Goal: Task Accomplishment & Management: Complete application form

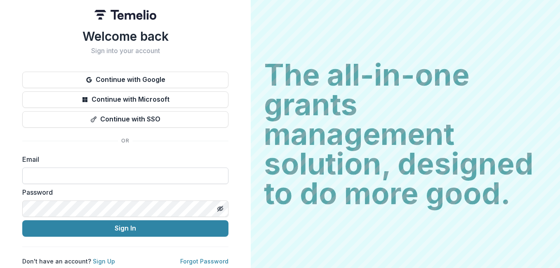
click at [40, 174] on input at bounding box center [125, 176] width 206 height 16
type input "**********"
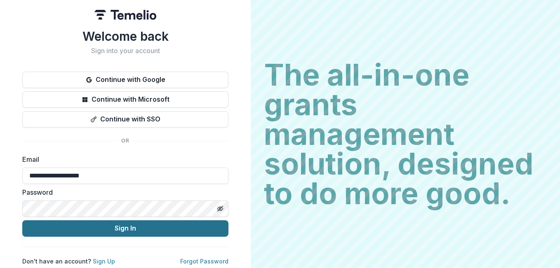
click at [124, 228] on button "Sign In" at bounding box center [125, 229] width 206 height 16
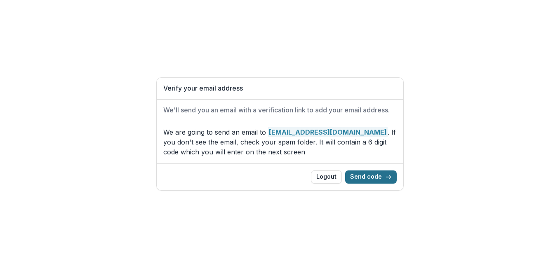
click at [375, 177] on button "Send code" at bounding box center [371, 177] width 52 height 13
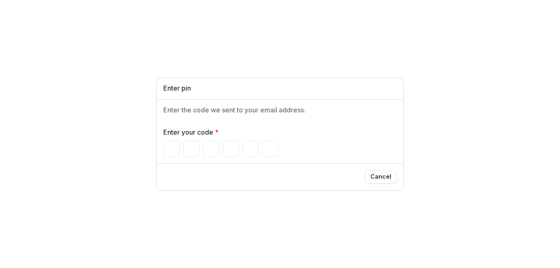
type input "*"
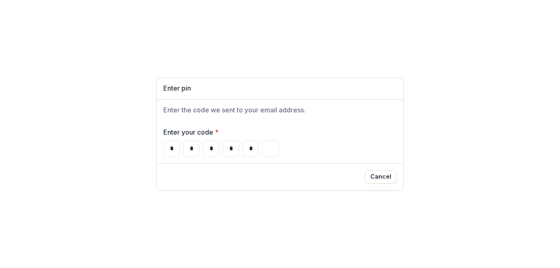
type input "*"
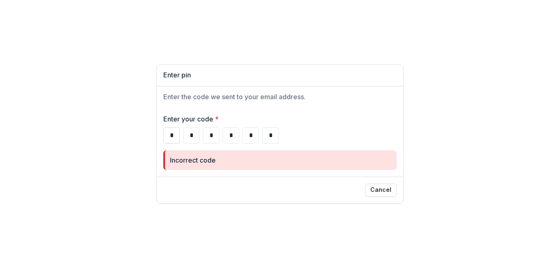
click at [174, 135] on input "*" at bounding box center [171, 135] width 16 height 16
type input "*"
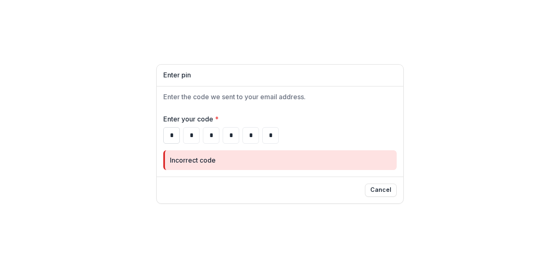
type input "*"
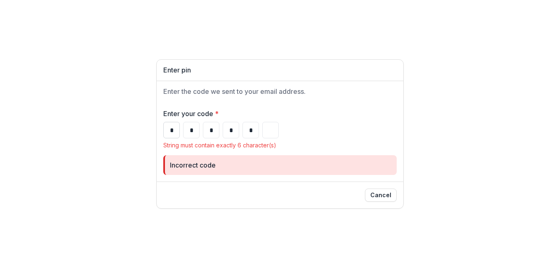
type input "*"
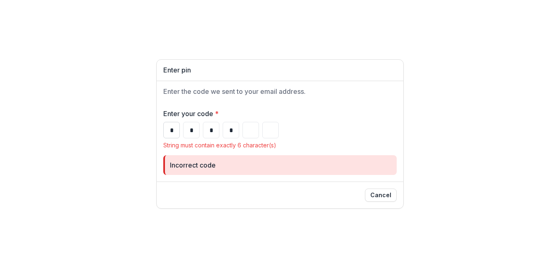
type input "*"
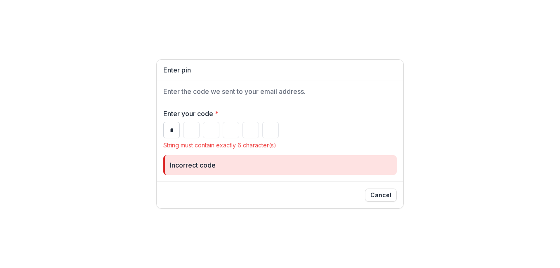
type input "*"
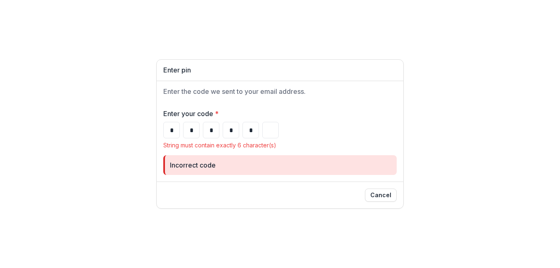
click at [225, 198] on div "Cancel" at bounding box center [279, 195] width 233 height 13
click at [252, 127] on input "*" at bounding box center [250, 130] width 16 height 16
type input "*"
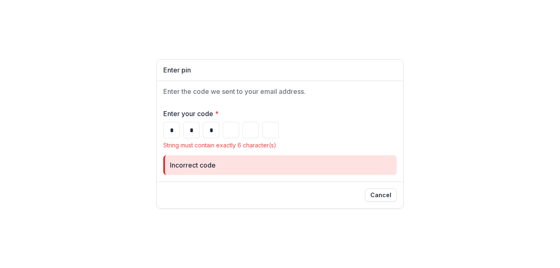
type input "*"
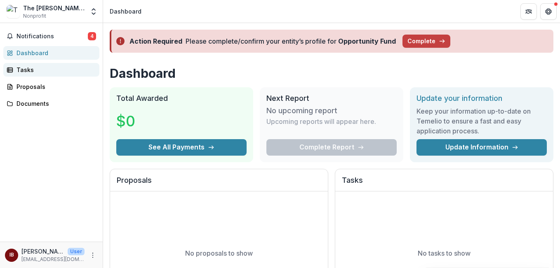
click at [25, 70] on div "Tasks" at bounding box center [54, 70] width 76 height 9
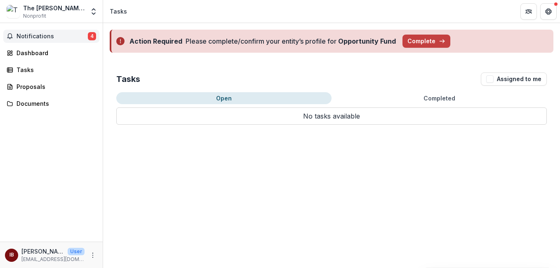
click at [22, 35] on span "Notifications" at bounding box center [51, 36] width 71 height 7
click at [437, 61] on div "Tasks Assigned to me Open Completed No tasks available No tasks available" at bounding box center [331, 98] width 457 height 79
click at [416, 42] on button "Complete" at bounding box center [426, 41] width 48 height 13
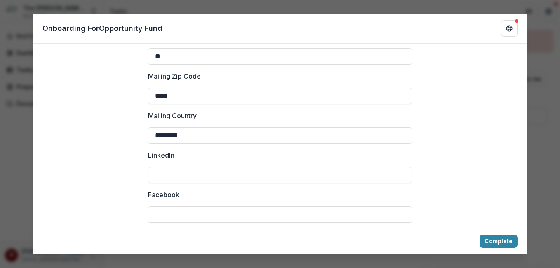
scroll to position [982, 0]
click at [501, 247] on button "Complete" at bounding box center [498, 241] width 38 height 13
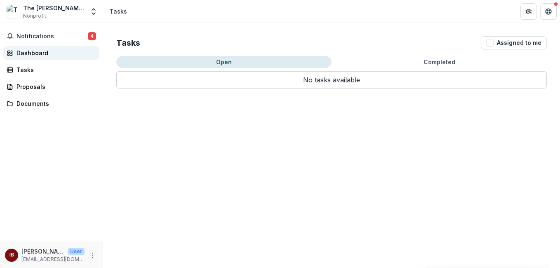
click at [28, 54] on div "Dashboard" at bounding box center [54, 53] width 76 height 9
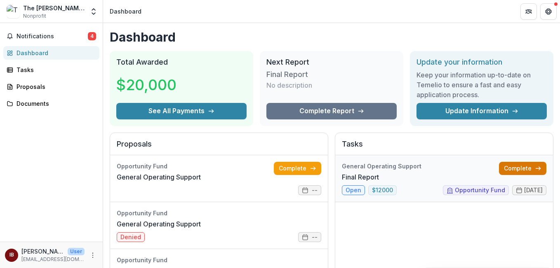
click at [524, 166] on link "Complete" at bounding box center [522, 168] width 47 height 13
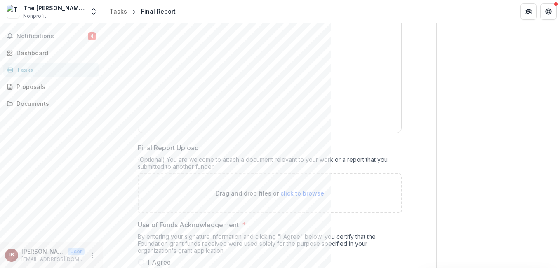
scroll to position [2240, 0]
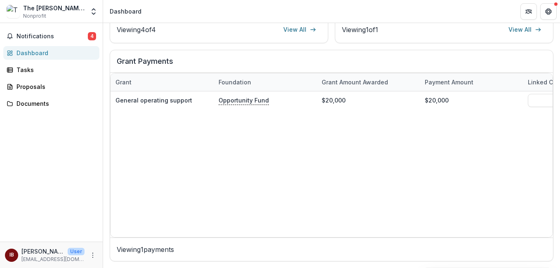
scroll to position [304, 0]
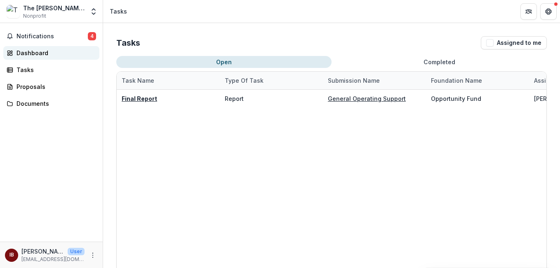
click at [28, 55] on div "Dashboard" at bounding box center [54, 53] width 76 height 9
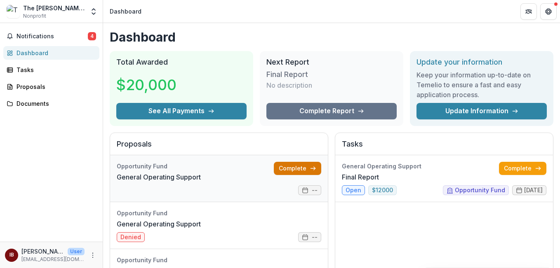
click at [292, 166] on link "Complete" at bounding box center [297, 168] width 47 height 13
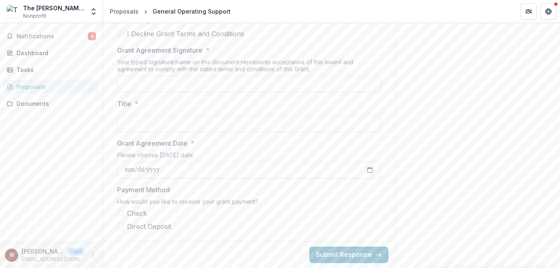
scroll to position [530, 0]
drag, startPoint x: 557, startPoint y: 199, endPoint x: 558, endPoint y: 181, distance: 18.2
click at [558, 181] on div "**********" at bounding box center [331, 145] width 457 height 245
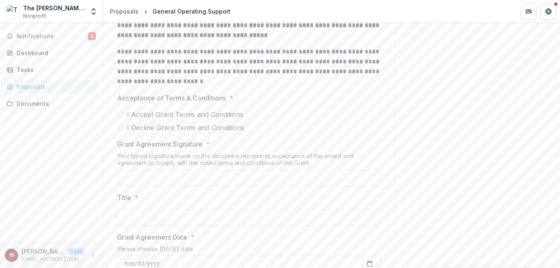
scroll to position [409, 0]
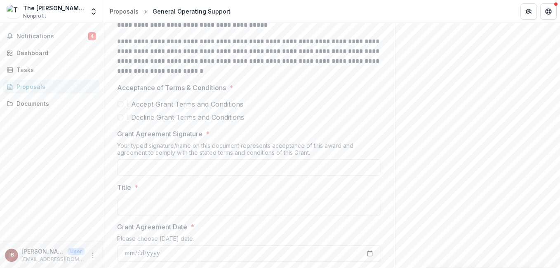
click at [120, 108] on span at bounding box center [120, 104] width 7 height 7
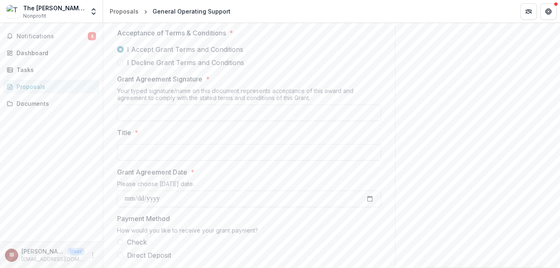
scroll to position [479, 0]
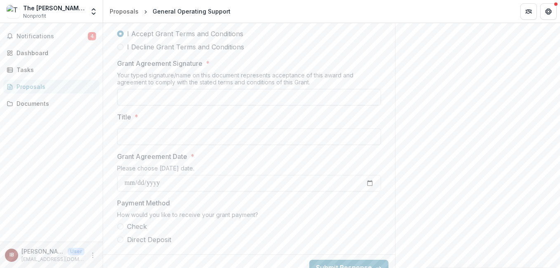
click at [148, 106] on input "Grant Agreement Signature *" at bounding box center [249, 97] width 264 height 16
type input "**********"
click at [138, 145] on input "Title *" at bounding box center [249, 137] width 264 height 16
type input "********"
click at [198, 192] on input "Grant Agreement Date *" at bounding box center [249, 183] width 264 height 16
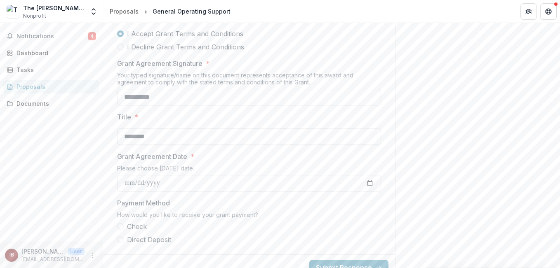
click at [369, 192] on input "Grant Agreement Date *" at bounding box center [249, 183] width 264 height 16
type input "**********"
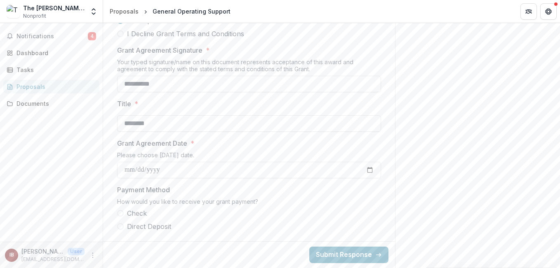
scroll to position [530, 0]
click at [155, 226] on span "Direct Deposit" at bounding box center [149, 227] width 44 height 10
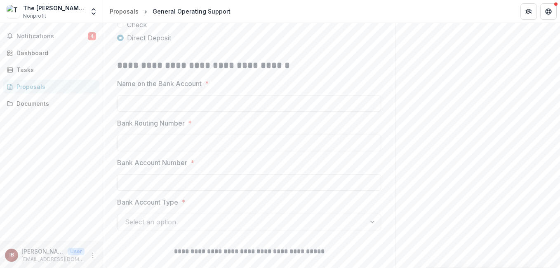
scroll to position [680, 0]
click at [139, 113] on input "Name on the Bank Account *" at bounding box center [249, 105] width 264 height 16
type input "**********"
click at [131, 153] on input "Bank Routing Number *" at bounding box center [249, 144] width 264 height 16
type input "*********"
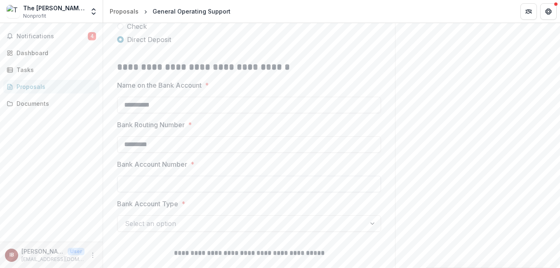
click at [131, 193] on input "Bank Account Number *" at bounding box center [249, 184] width 264 height 16
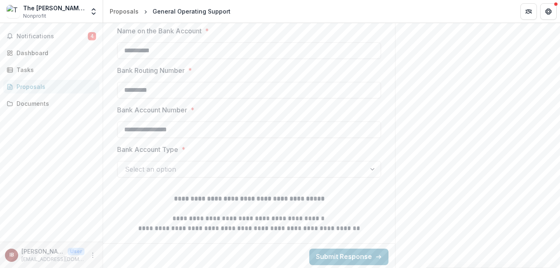
scroll to position [740, 0]
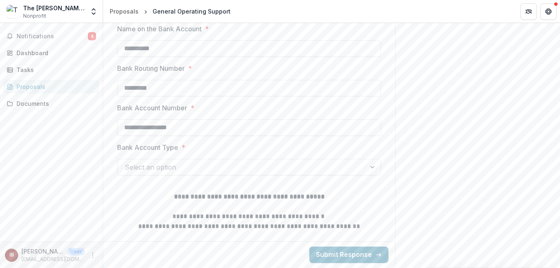
type input "**********"
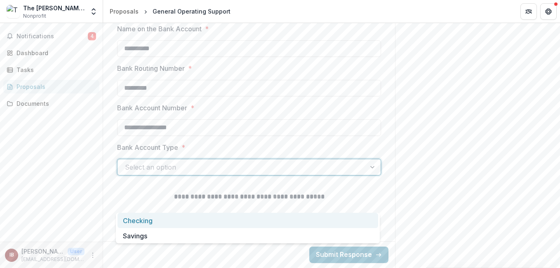
click at [373, 175] on div at bounding box center [373, 168] width 15 height 16
click at [142, 222] on div "Checking" at bounding box center [247, 220] width 261 height 15
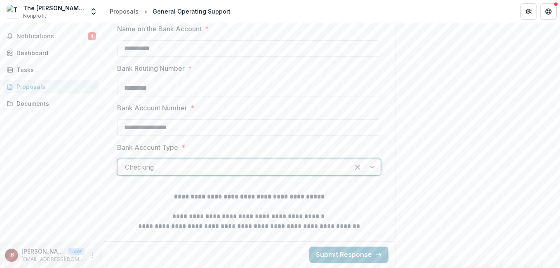
scroll to position [774, 0]
click at [349, 261] on button "Submit Response" at bounding box center [348, 255] width 79 height 16
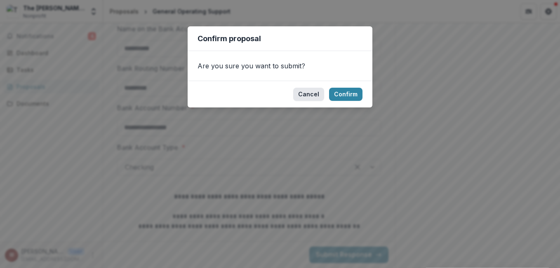
click at [315, 96] on button "Cancel" at bounding box center [308, 94] width 31 height 13
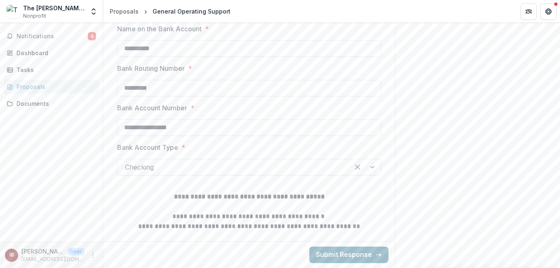
click at [347, 250] on button "Submit Response" at bounding box center [348, 255] width 79 height 16
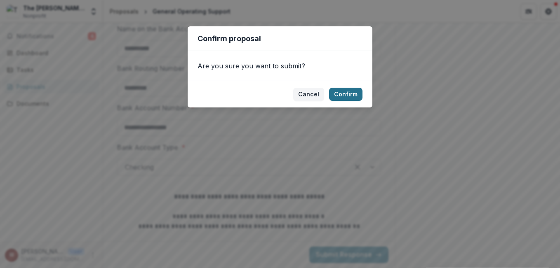
click at [349, 91] on button "Confirm" at bounding box center [345, 94] width 33 height 13
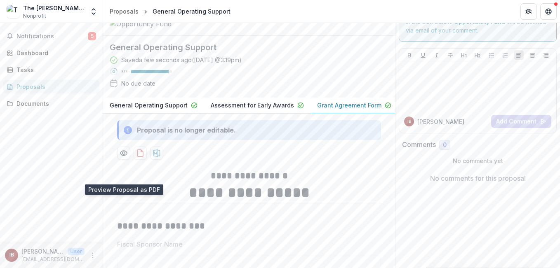
scroll to position [0, 0]
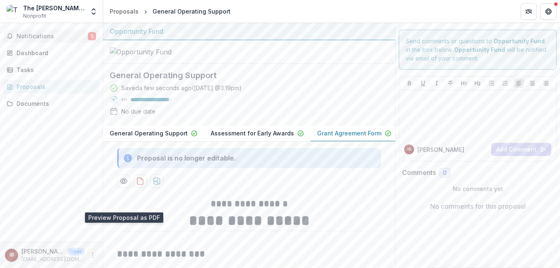
click at [30, 37] on span "Notifications" at bounding box center [51, 36] width 71 height 7
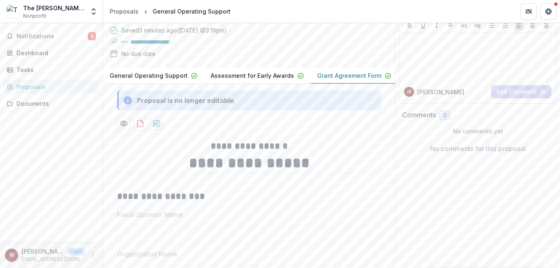
scroll to position [317, 0]
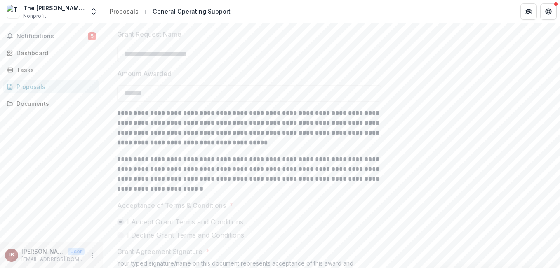
click at [92, 251] on button "More" at bounding box center [93, 256] width 10 height 10
click at [123, 250] on button "Logout" at bounding box center [147, 252] width 88 height 14
